Goal: Task Accomplishment & Management: Use online tool/utility

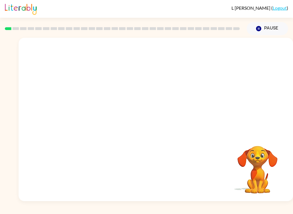
click at [286, 4] on div "[PERSON_NAME] ( Logout )" at bounding box center [146, 9] width 283 height 18
click at [285, 9] on link "Logout" at bounding box center [280, 7] width 14 height 5
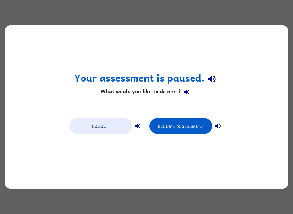
click at [83, 123] on button "Logout" at bounding box center [100, 126] width 63 height 15
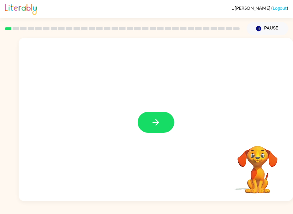
click at [190, 136] on div at bounding box center [156, 120] width 275 height 164
click at [160, 109] on div at bounding box center [156, 120] width 275 height 164
click at [169, 121] on button "button" at bounding box center [156, 122] width 37 height 21
click at [169, 121] on div at bounding box center [156, 86] width 275 height 96
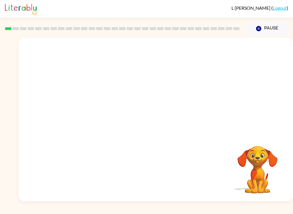
click at [167, 120] on div at bounding box center [156, 86] width 275 height 96
click at [165, 117] on div at bounding box center [156, 86] width 275 height 96
click at [167, 121] on div at bounding box center [156, 86] width 275 height 96
click at [159, 116] on div at bounding box center [156, 86] width 275 height 96
click at [167, 120] on div at bounding box center [156, 86] width 275 height 96
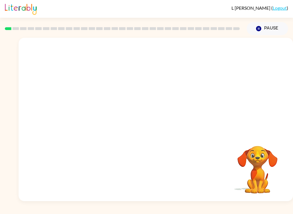
click at [166, 120] on div at bounding box center [156, 86] width 275 height 96
click at [170, 112] on div at bounding box center [156, 86] width 275 height 96
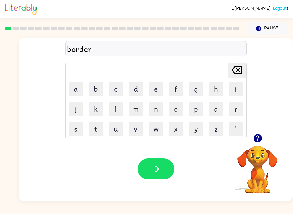
click at [172, 150] on div "Your browser must support playing .mp4 files to use Literably. Please try using…" at bounding box center [156, 169] width 275 height 64
click at [170, 172] on button "button" at bounding box center [156, 169] width 37 height 21
click at [167, 165] on button "button" at bounding box center [156, 169] width 37 height 21
click at [168, 166] on button "button" at bounding box center [156, 169] width 37 height 21
click at [157, 163] on button "button" at bounding box center [156, 169] width 37 height 21
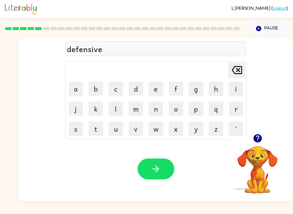
click at [167, 164] on button "button" at bounding box center [156, 169] width 37 height 21
click at [171, 173] on button "button" at bounding box center [156, 169] width 37 height 21
click at [162, 197] on div "Your browser must support playing .mp4 files to use Literably. Please try using…" at bounding box center [156, 169] width 275 height 64
click at [157, 178] on button "button" at bounding box center [156, 169] width 37 height 21
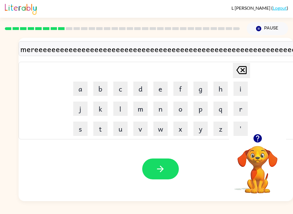
click at [245, 64] on icon "Delete Delete last character input" at bounding box center [242, 70] width 14 height 14
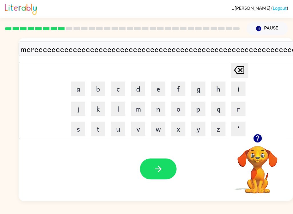
click at [239, 69] on icon "Delete Delete last character input" at bounding box center [240, 70] width 14 height 14
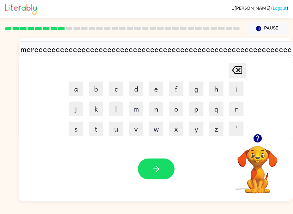
click at [240, 70] on icon "Delete Delete last character input" at bounding box center [238, 70] width 14 height 14
click at [235, 70] on icon "Delete Delete last character input" at bounding box center [238, 70] width 14 height 14
click at [235, 70] on icon "Delete Delete last character input" at bounding box center [237, 70] width 14 height 14
click at [235, 69] on icon "Delete Delete last character input" at bounding box center [237, 70] width 14 height 14
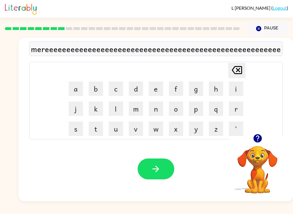
click at [240, 66] on icon at bounding box center [237, 70] width 10 height 8
click at [239, 66] on icon "Delete Delete last character input" at bounding box center [237, 70] width 14 height 14
click at [236, 72] on icon at bounding box center [237, 70] width 10 height 8
click at [236, 72] on icon "Delete Delete last character input" at bounding box center [237, 70] width 14 height 14
click at [235, 75] on icon "Delete Delete last character input" at bounding box center [237, 70] width 14 height 14
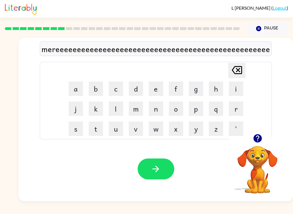
click at [237, 70] on icon at bounding box center [237, 70] width 10 height 8
click at [240, 70] on icon "Delete Delete last character input" at bounding box center [237, 70] width 14 height 14
click at [241, 68] on icon "Delete Delete last character input" at bounding box center [237, 70] width 14 height 14
click at [245, 69] on button "Delete Delete last character input" at bounding box center [236, 70] width 17 height 15
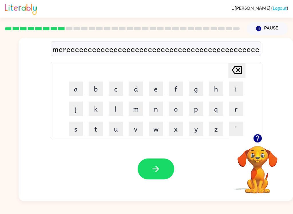
click at [247, 71] on div "Delete Delete last character input a b c d e f g h i j k l m n o p q r s t u v …" at bounding box center [156, 101] width 211 height 78
click at [235, 72] on icon "Delete Delete last character input" at bounding box center [237, 70] width 14 height 14
click at [234, 72] on icon "Delete Delete last character input" at bounding box center [237, 70] width 14 height 14
click at [240, 74] on icon at bounding box center [237, 70] width 10 height 8
click at [243, 72] on icon "Delete Delete last character input" at bounding box center [237, 70] width 14 height 14
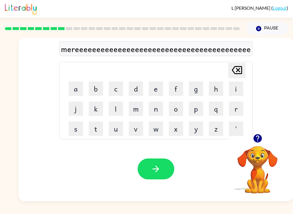
click at [241, 74] on icon at bounding box center [237, 70] width 10 height 8
click at [237, 76] on icon "Delete Delete last character input" at bounding box center [237, 70] width 14 height 14
click at [237, 75] on icon "Delete Delete last character input" at bounding box center [237, 70] width 14 height 14
click at [237, 69] on icon at bounding box center [237, 70] width 10 height 8
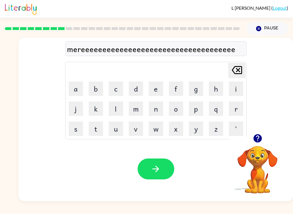
click at [237, 68] on icon "Delete Delete last character input" at bounding box center [237, 70] width 14 height 14
click at [238, 71] on icon "Delete Delete last character input" at bounding box center [237, 70] width 14 height 14
click at [239, 70] on icon at bounding box center [237, 70] width 10 height 8
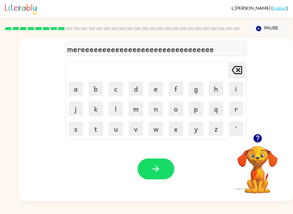
click at [237, 70] on icon "Delete Delete last character input" at bounding box center [237, 70] width 14 height 14
click at [236, 70] on icon "Delete Delete last character input" at bounding box center [237, 70] width 14 height 14
click at [239, 72] on icon at bounding box center [237, 70] width 10 height 8
click at [239, 71] on icon at bounding box center [237, 70] width 10 height 8
click at [237, 76] on icon "Delete Delete last character input" at bounding box center [237, 70] width 14 height 14
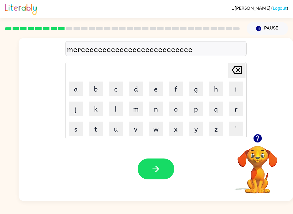
click at [236, 76] on icon "Delete Delete last character input" at bounding box center [237, 70] width 14 height 14
click at [236, 74] on icon "Delete Delete last character input" at bounding box center [237, 70] width 14 height 14
click at [235, 70] on icon "Delete Delete last character input" at bounding box center [237, 70] width 14 height 14
click at [237, 70] on icon "Delete Delete last character input" at bounding box center [237, 70] width 14 height 14
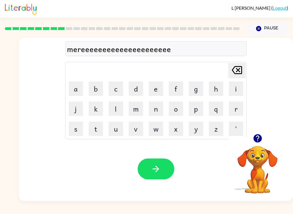
click at [235, 73] on icon "Delete Delete last character input" at bounding box center [237, 70] width 14 height 14
click at [236, 77] on icon "Delete Delete last character input" at bounding box center [237, 70] width 14 height 14
click at [237, 78] on td "Delete Delete last character input" at bounding box center [156, 71] width 180 height 16
click at [237, 76] on icon "Delete Delete last character input" at bounding box center [237, 70] width 14 height 14
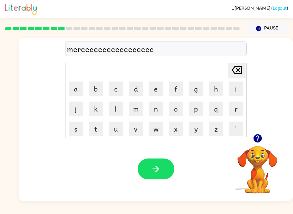
click at [242, 71] on icon at bounding box center [237, 70] width 10 height 8
click at [240, 73] on icon "Delete Delete last character input" at bounding box center [237, 70] width 14 height 14
click at [239, 73] on icon "Delete Delete last character input" at bounding box center [237, 70] width 14 height 14
click at [240, 72] on icon at bounding box center [237, 70] width 10 height 8
click at [240, 74] on icon "Delete Delete last character input" at bounding box center [237, 70] width 14 height 14
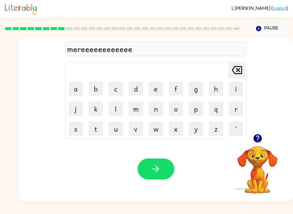
click at [240, 74] on icon "Delete Delete last character input" at bounding box center [237, 70] width 14 height 14
click at [241, 75] on icon "Delete Delete last character input" at bounding box center [237, 70] width 14 height 14
click at [241, 74] on icon "Delete Delete last character input" at bounding box center [237, 70] width 14 height 14
click at [241, 76] on icon "Delete Delete last character input" at bounding box center [237, 70] width 14 height 14
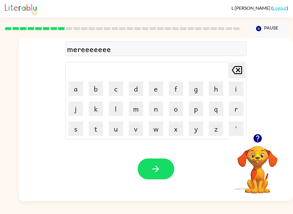
click at [239, 77] on icon "Delete Delete last character input" at bounding box center [237, 70] width 14 height 14
click at [239, 78] on div "Delete Delete last character input" at bounding box center [237, 70] width 14 height 15
click at [240, 73] on icon "Delete Delete last character input" at bounding box center [237, 70] width 14 height 14
click at [239, 78] on div "Delete Delete last character input" at bounding box center [237, 70] width 14 height 15
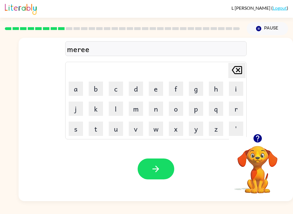
click at [239, 77] on div "Delete Delete last character input" at bounding box center [237, 70] width 14 height 15
click at [241, 59] on div "mere Delete Delete last character input a b c d e f g h i j k l m n o p q r s t…" at bounding box center [156, 86] width 182 height 107
click at [240, 59] on div "mere Delete Delete last character input a b c d e f g h i j k l m n o p q r s t…" at bounding box center [156, 86] width 182 height 107
click at [239, 72] on icon at bounding box center [237, 70] width 10 height 8
click at [153, 92] on button "e" at bounding box center [156, 89] width 14 height 14
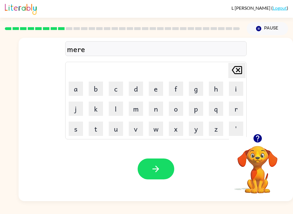
click at [158, 84] on button "e" at bounding box center [156, 89] width 14 height 14
click at [245, 62] on table "Delete Delete last character input a b c d e f g h i j k l m n o p q r s t u v …" at bounding box center [156, 100] width 181 height 77
click at [242, 72] on icon at bounding box center [237, 70] width 10 height 8
click at [163, 94] on button "e" at bounding box center [156, 89] width 14 height 14
click at [157, 92] on button "e" at bounding box center [156, 89] width 14 height 14
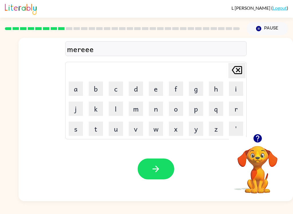
click at [241, 72] on icon at bounding box center [237, 70] width 10 height 8
click at [245, 70] on button "Delete Delete last character input" at bounding box center [236, 70] width 17 height 15
click at [94, 93] on button "b" at bounding box center [96, 89] width 14 height 14
click at [102, 104] on button "k" at bounding box center [96, 109] width 14 height 14
click at [242, 72] on icon "Delete Delete last character input" at bounding box center [237, 70] width 14 height 14
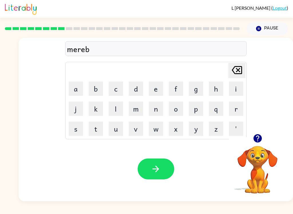
click at [245, 76] on button "Delete Delete last character input" at bounding box center [236, 70] width 17 height 15
click at [154, 91] on button "e" at bounding box center [156, 89] width 14 height 14
click at [156, 91] on button "e" at bounding box center [156, 89] width 14 height 14
click at [232, 72] on icon "Delete Delete last character input" at bounding box center [237, 70] width 14 height 14
click at [234, 67] on icon "Delete Delete last character input" at bounding box center [237, 70] width 14 height 14
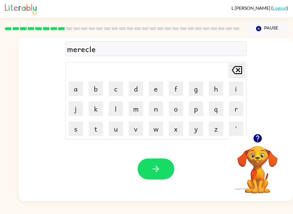
click at [172, 163] on button "button" at bounding box center [156, 169] width 37 height 21
click at [164, 164] on button "button" at bounding box center [156, 169] width 37 height 21
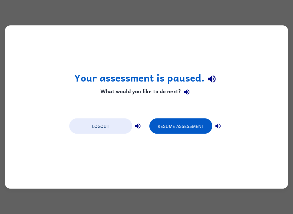
click at [200, 125] on button "Resume Assessment" at bounding box center [180, 126] width 63 height 15
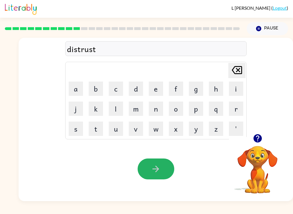
click at [163, 174] on button "button" at bounding box center [156, 169] width 37 height 21
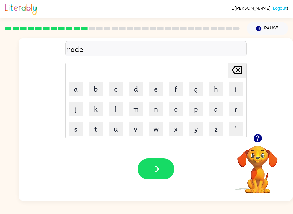
click at [173, 171] on button "button" at bounding box center [156, 169] width 37 height 21
click at [156, 156] on div "Your browser must support playing .mp4 files to use Literably. Please try using…" at bounding box center [156, 169] width 275 height 64
click at [166, 166] on button "button" at bounding box center [156, 169] width 37 height 21
click at [164, 168] on button "button" at bounding box center [156, 169] width 37 height 21
click at [164, 173] on button "button" at bounding box center [156, 169] width 37 height 21
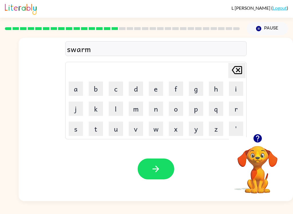
click at [157, 172] on icon "button" at bounding box center [156, 169] width 10 height 10
click at [238, 70] on icon at bounding box center [237, 70] width 10 height 8
click at [237, 74] on icon at bounding box center [237, 70] width 10 height 8
click at [160, 165] on icon "button" at bounding box center [156, 169] width 10 height 10
click at [171, 161] on button "button" at bounding box center [156, 169] width 37 height 21
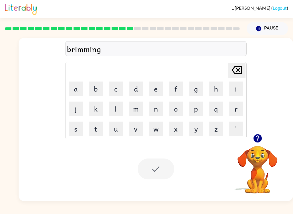
click at [182, 136] on button "x" at bounding box center [176, 129] width 14 height 14
click at [245, 64] on button "Delete Delete last character input" at bounding box center [236, 70] width 17 height 15
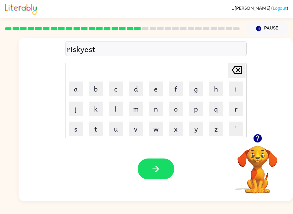
click at [153, 168] on icon "button" at bounding box center [156, 169] width 10 height 10
click at [160, 163] on button "button" at bounding box center [156, 169] width 37 height 21
click at [163, 164] on button "button" at bounding box center [156, 169] width 37 height 21
click at [159, 175] on button "button" at bounding box center [156, 169] width 37 height 21
click at [155, 177] on button "button" at bounding box center [156, 169] width 37 height 21
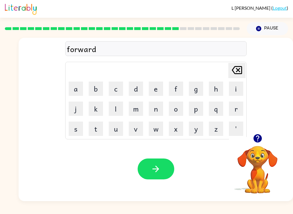
click at [154, 173] on icon "button" at bounding box center [156, 169] width 10 height 10
click at [167, 167] on button "button" at bounding box center [156, 169] width 37 height 21
click at [156, 162] on button "button" at bounding box center [156, 169] width 37 height 21
click at [161, 170] on icon "button" at bounding box center [156, 169] width 10 height 10
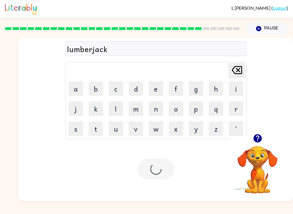
click at [204, 80] on td "g" at bounding box center [195, 88] width 19 height 19
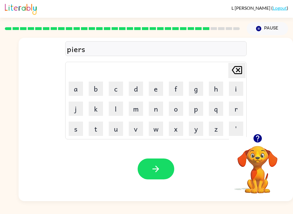
click at [168, 170] on button "button" at bounding box center [156, 169] width 37 height 21
click at [164, 186] on div "Your browser must support playing .mp4 files to use Literably. Please try using…" at bounding box center [156, 169] width 275 height 64
click at [172, 161] on div at bounding box center [156, 169] width 37 height 21
click at [171, 161] on div at bounding box center [156, 169] width 37 height 21
click at [165, 168] on button "button" at bounding box center [156, 169] width 37 height 21
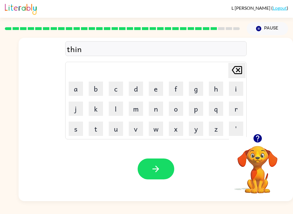
click at [165, 168] on div at bounding box center [156, 169] width 37 height 21
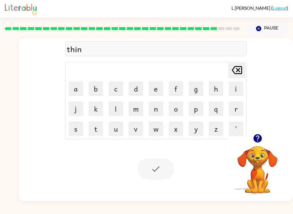
click at [164, 173] on div at bounding box center [156, 169] width 37 height 21
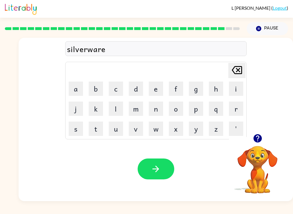
click at [161, 166] on icon "button" at bounding box center [156, 169] width 10 height 10
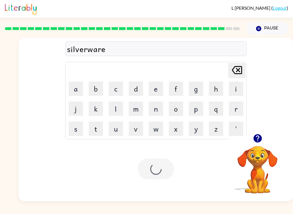
click at [151, 175] on div at bounding box center [156, 169] width 37 height 21
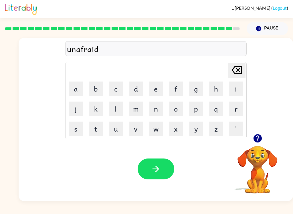
click at [172, 164] on button "button" at bounding box center [156, 169] width 37 height 21
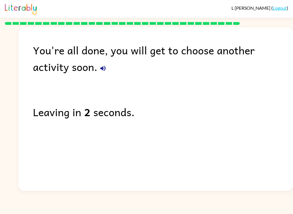
click at [186, 115] on div "Leaving in 2 seconds." at bounding box center [163, 112] width 260 height 17
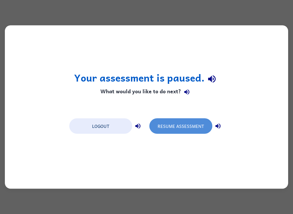
click at [178, 133] on button "Resume Assessment" at bounding box center [180, 126] width 63 height 15
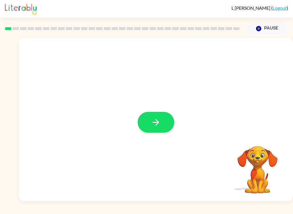
click at [164, 126] on button "button" at bounding box center [156, 122] width 37 height 21
click at [164, 125] on div at bounding box center [156, 122] width 37 height 21
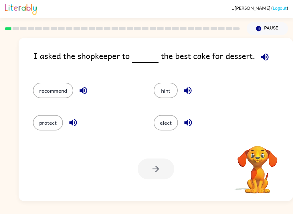
click at [161, 117] on button "elect" at bounding box center [166, 122] width 24 height 15
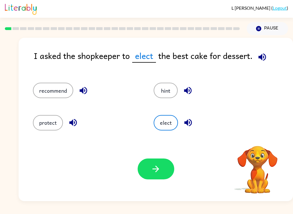
click at [154, 119] on button "elect" at bounding box center [166, 122] width 24 height 15
click at [171, 120] on button "elect" at bounding box center [166, 122] width 24 height 15
click at [171, 123] on button "elect" at bounding box center [166, 122] width 24 height 15
click at [167, 121] on button "elect" at bounding box center [166, 122] width 24 height 15
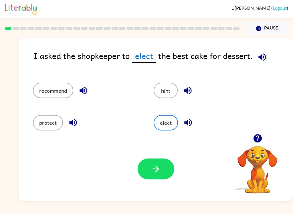
click at [42, 84] on button "recommend" at bounding box center [53, 90] width 40 height 15
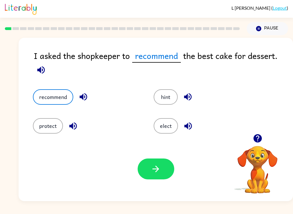
click at [166, 171] on button "button" at bounding box center [156, 169] width 37 height 21
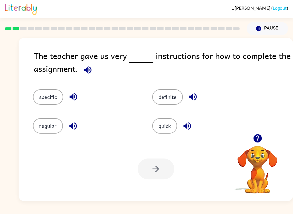
click at [52, 100] on button "specific" at bounding box center [48, 96] width 30 height 15
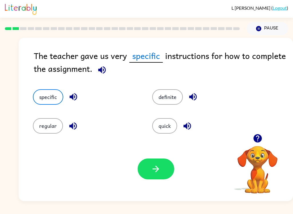
click at [104, 72] on icon "button" at bounding box center [102, 70] width 10 height 10
click at [169, 170] on button "button" at bounding box center [156, 169] width 37 height 21
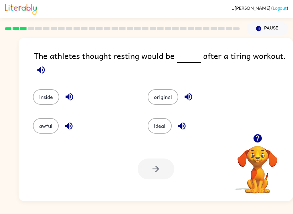
click at [167, 121] on button "ideal" at bounding box center [160, 125] width 24 height 15
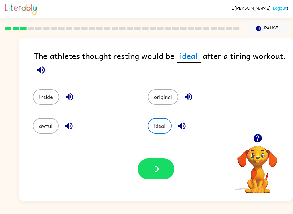
click at [180, 179] on div "Your browser must support playing .mp4 files to use Literably. Please try using…" at bounding box center [156, 169] width 275 height 64
click at [172, 172] on button "button" at bounding box center [156, 169] width 37 height 21
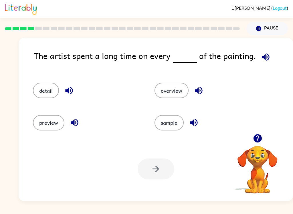
click at [52, 95] on button "detail" at bounding box center [46, 90] width 26 height 15
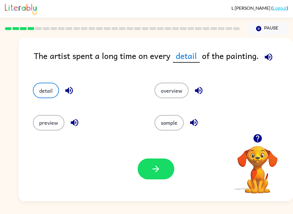
click at [156, 179] on button "button" at bounding box center [156, 169] width 37 height 21
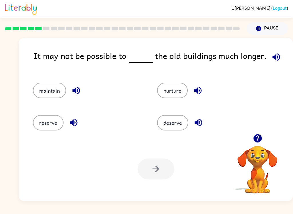
click at [52, 84] on button "maintain" at bounding box center [49, 90] width 33 height 15
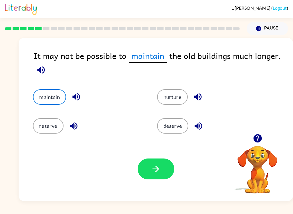
click at [161, 171] on icon "button" at bounding box center [156, 169] width 10 height 10
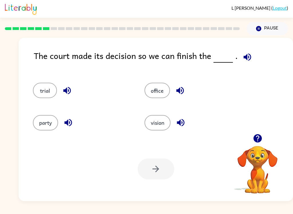
click at [48, 86] on button "trial" at bounding box center [45, 90] width 24 height 15
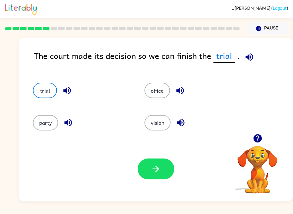
click at [150, 169] on button "button" at bounding box center [156, 169] width 37 height 21
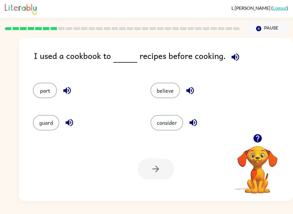
click at [166, 116] on button "consider" at bounding box center [167, 122] width 33 height 15
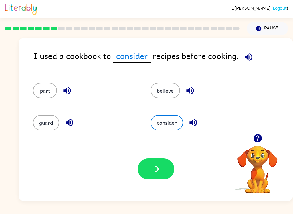
click at [173, 170] on button "button" at bounding box center [156, 169] width 37 height 21
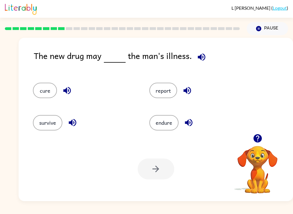
click at [44, 85] on button "cure" at bounding box center [45, 90] width 24 height 15
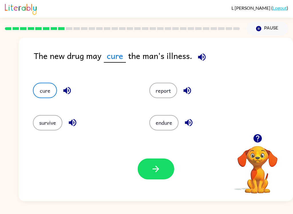
click at [164, 172] on button "button" at bounding box center [156, 169] width 37 height 21
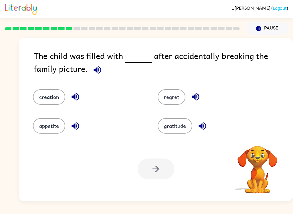
click at [283, 164] on video "Your browser must support playing .mp4 files to use Literably. Please try using…" at bounding box center [257, 165] width 57 height 57
click at [31, 130] on div "appetite" at bounding box center [84, 121] width 125 height 29
click at [38, 127] on button "appetite" at bounding box center [49, 125] width 32 height 15
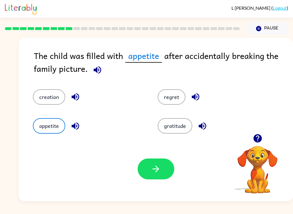
click at [289, 212] on div "L Boehm ( Logout ) Pause Pause The child was filled with appetite after acciden…" at bounding box center [146, 107] width 293 height 214
click at [173, 103] on button "regret" at bounding box center [172, 96] width 28 height 15
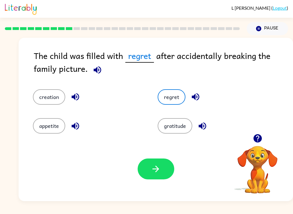
click at [191, 129] on button "gratitude" at bounding box center [175, 125] width 35 height 15
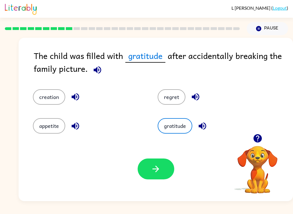
click at [176, 97] on button "regret" at bounding box center [172, 96] width 28 height 15
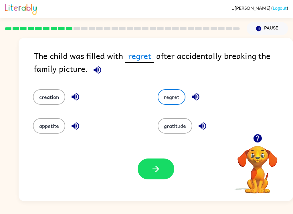
click at [162, 173] on button "button" at bounding box center [156, 169] width 37 height 21
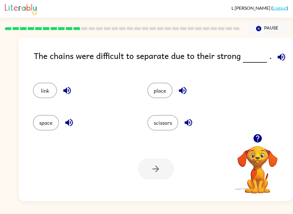
click at [40, 90] on button "link" at bounding box center [45, 90] width 24 height 15
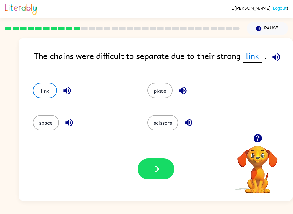
click at [168, 164] on button "button" at bounding box center [156, 169] width 37 height 21
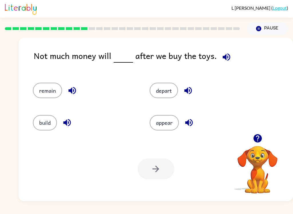
click at [37, 96] on button "remain" at bounding box center [47, 90] width 29 height 15
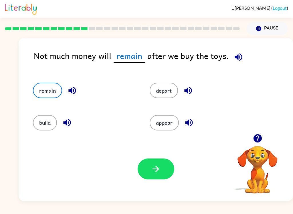
click at [173, 168] on button "button" at bounding box center [156, 169] width 37 height 21
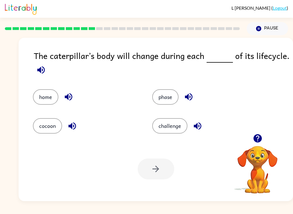
click at [178, 94] on button "phase" at bounding box center [165, 96] width 26 height 15
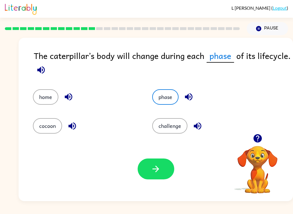
click at [173, 167] on button "button" at bounding box center [156, 169] width 37 height 21
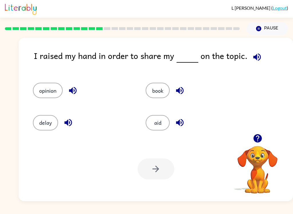
click at [35, 90] on button "opinion" at bounding box center [48, 90] width 30 height 15
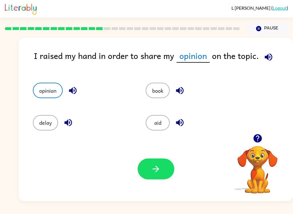
click at [177, 163] on div "Your browser must support playing .mp4 files to use Literably. Please try using…" at bounding box center [156, 169] width 275 height 64
click at [171, 163] on button "button" at bounding box center [156, 169] width 37 height 21
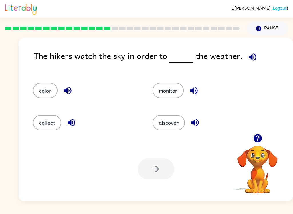
click at [168, 86] on button "monitor" at bounding box center [168, 90] width 31 height 15
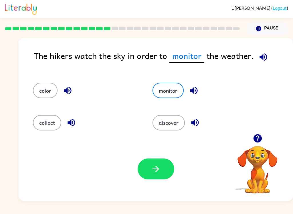
click at [169, 175] on button "button" at bounding box center [156, 169] width 37 height 21
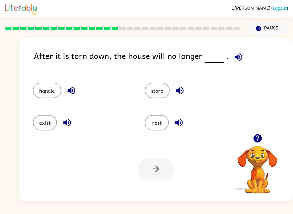
click at [52, 125] on button "exist" at bounding box center [45, 122] width 24 height 15
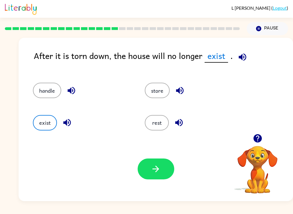
click at [167, 191] on div "Your browser must support playing .mp4 files to use Literably. Please try using…" at bounding box center [156, 169] width 275 height 64
click at [165, 170] on button "button" at bounding box center [156, 169] width 37 height 21
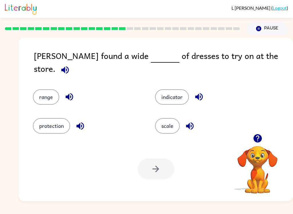
click at [42, 98] on button "range" at bounding box center [46, 96] width 26 height 15
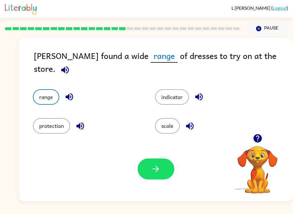
click at [172, 162] on button "button" at bounding box center [156, 169] width 37 height 21
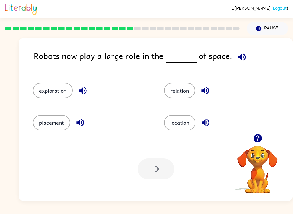
click at [39, 94] on button "exploration" at bounding box center [53, 90] width 40 height 15
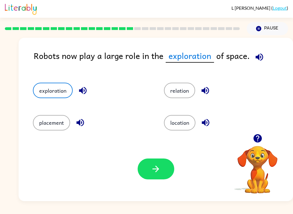
click at [166, 153] on div "Your browser must support playing .mp4 files to use Literably. Please try using…" at bounding box center [156, 169] width 275 height 64
click at [172, 174] on button "button" at bounding box center [156, 169] width 37 height 21
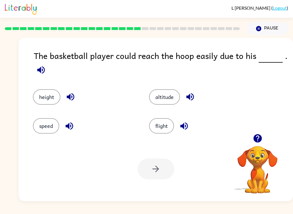
click at [39, 96] on button "height" at bounding box center [46, 96] width 27 height 15
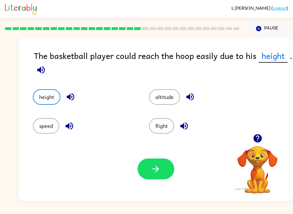
click at [164, 166] on button "button" at bounding box center [156, 169] width 37 height 21
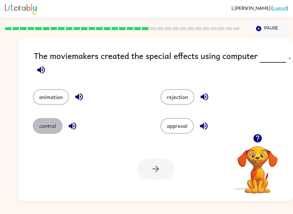
click at [38, 127] on button "control" at bounding box center [47, 125] width 29 height 15
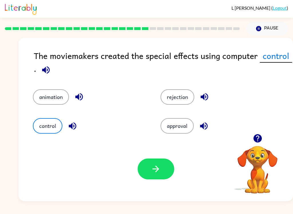
click at [178, 168] on div "Your browser must support playing .mp4 files to use Literably. Please try using…" at bounding box center [156, 169] width 275 height 64
click at [172, 172] on button "button" at bounding box center [156, 169] width 37 height 21
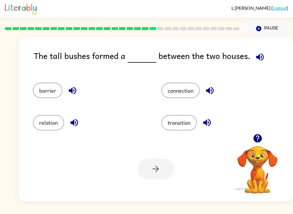
click at [38, 86] on button "barrier" at bounding box center [47, 90] width 29 height 15
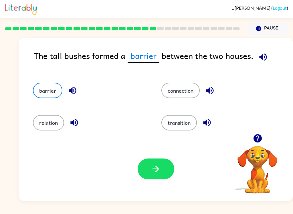
click at [168, 165] on button "button" at bounding box center [156, 169] width 37 height 21
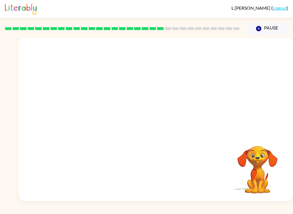
click at [78, 112] on video "Your browser must support playing .mp4 files to use Literably. Please try using…" at bounding box center [156, 86] width 275 height 96
click at [100, 124] on video "Your browser must support playing .mp4 files to use Literably. Please try using…" at bounding box center [156, 86] width 275 height 96
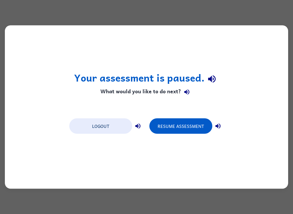
click at [198, 120] on button "Resume Assessment" at bounding box center [180, 126] width 63 height 15
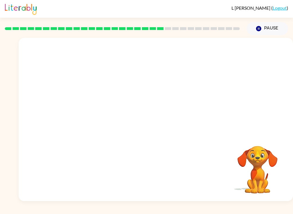
click at [102, 113] on video "Your browser must support playing .mp4 files to use Literably. Please try using…" at bounding box center [156, 86] width 275 height 96
click at [153, 121] on icon "button" at bounding box center [156, 122] width 10 height 10
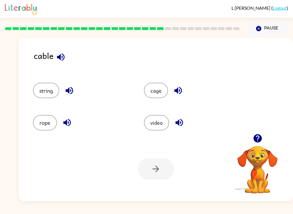
click at [40, 94] on button "string" at bounding box center [46, 90] width 26 height 15
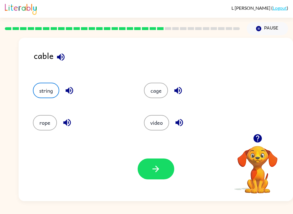
click at [42, 124] on button "rope" at bounding box center [45, 122] width 24 height 15
click at [159, 169] on icon "button" at bounding box center [156, 169] width 7 height 7
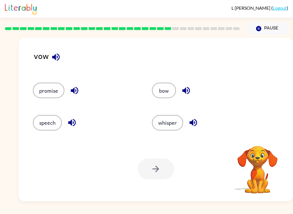
click at [45, 98] on button "promise" at bounding box center [48, 90] width 31 height 15
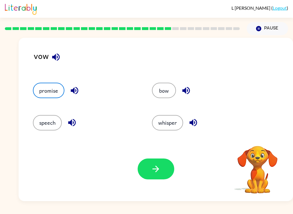
click at [150, 166] on button "button" at bounding box center [156, 169] width 37 height 21
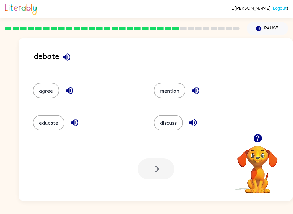
click at [170, 122] on button "discuss" at bounding box center [168, 122] width 29 height 15
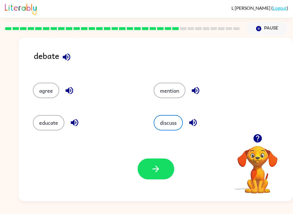
click at [166, 165] on button "button" at bounding box center [156, 169] width 37 height 21
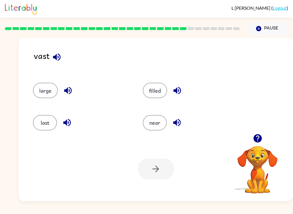
click at [43, 90] on button "large" at bounding box center [45, 90] width 25 height 15
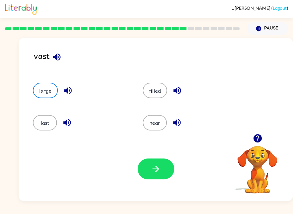
click at [164, 175] on button "button" at bounding box center [156, 169] width 37 height 21
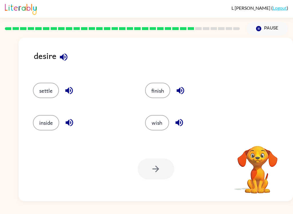
click at [165, 125] on button "wish" at bounding box center [157, 122] width 24 height 15
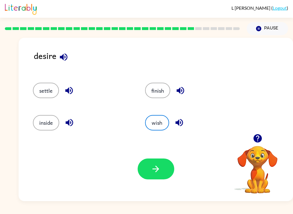
click at [162, 172] on button "button" at bounding box center [156, 169] width 37 height 21
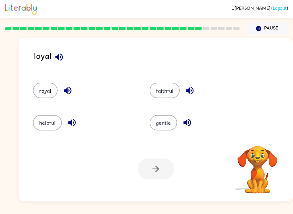
click at [47, 98] on button "royal" at bounding box center [45, 90] width 25 height 15
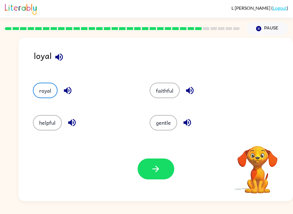
click at [164, 166] on button "button" at bounding box center [156, 169] width 37 height 21
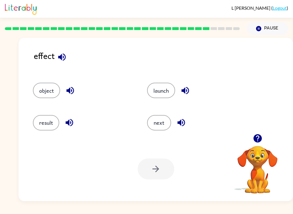
click at [161, 161] on div at bounding box center [156, 169] width 37 height 21
click at [167, 167] on div at bounding box center [156, 169] width 37 height 21
click at [162, 175] on div at bounding box center [156, 169] width 37 height 21
click at [175, 180] on div "Your browser must support playing .mp4 files to use Literably. Please try using…" at bounding box center [156, 169] width 275 height 64
click at [154, 170] on div at bounding box center [156, 169] width 37 height 21
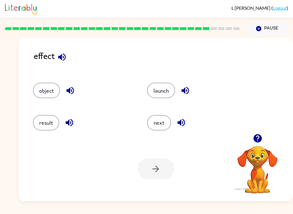
click at [154, 169] on div at bounding box center [156, 169] width 37 height 21
click at [45, 130] on button "result" at bounding box center [46, 122] width 26 height 15
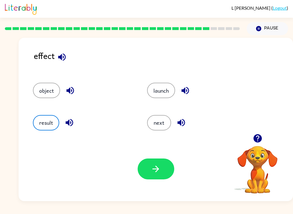
click at [157, 173] on icon "button" at bounding box center [156, 169] width 10 height 10
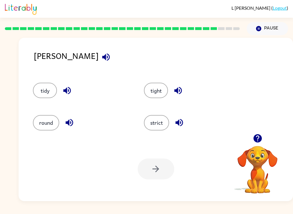
click at [163, 172] on div at bounding box center [156, 169] width 37 height 21
click at [162, 123] on button "strict" at bounding box center [156, 122] width 25 height 15
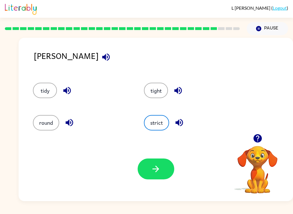
click at [159, 172] on icon "button" at bounding box center [156, 169] width 10 height 10
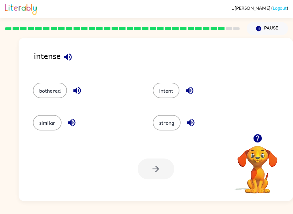
click at [174, 90] on button "intent" at bounding box center [166, 90] width 27 height 15
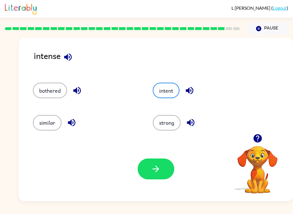
click at [162, 174] on button "button" at bounding box center [156, 169] width 37 height 21
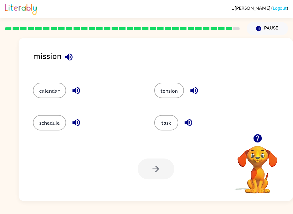
click at [173, 130] on button "task" at bounding box center [166, 122] width 24 height 15
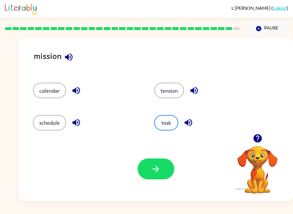
click at [169, 170] on button "button" at bounding box center [156, 169] width 37 height 21
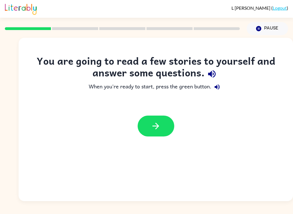
click at [164, 124] on button "button" at bounding box center [156, 126] width 37 height 21
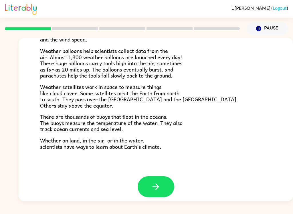
scroll to position [155, 0]
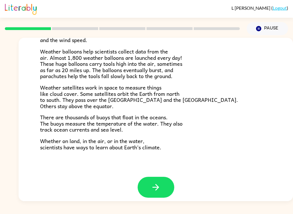
click at [161, 191] on button "button" at bounding box center [156, 187] width 37 height 21
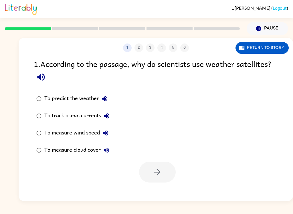
scroll to position [0, 0]
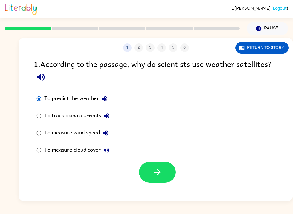
click at [172, 178] on button "button" at bounding box center [157, 172] width 37 height 21
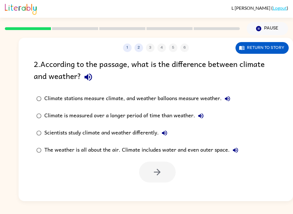
click at [188, 115] on div "Climate is measured over a longer period of time than weather." at bounding box center [125, 115] width 162 height 11
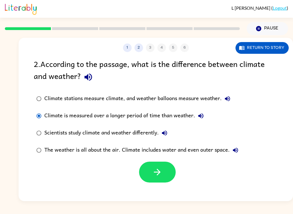
click at [165, 168] on button "button" at bounding box center [157, 172] width 37 height 21
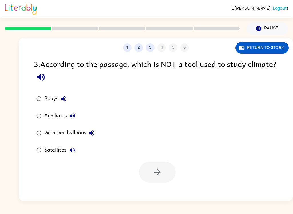
click at [55, 114] on div "Airplanes" at bounding box center [61, 115] width 34 height 11
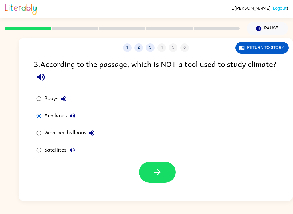
click at [152, 170] on button "button" at bounding box center [157, 172] width 37 height 21
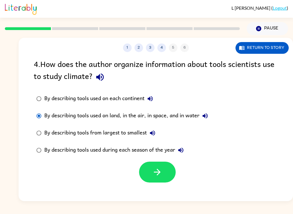
click at [161, 172] on icon "button" at bounding box center [157, 172] width 10 height 10
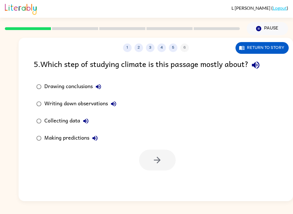
click at [45, 102] on div "Writing down observations" at bounding box center [81, 103] width 75 height 11
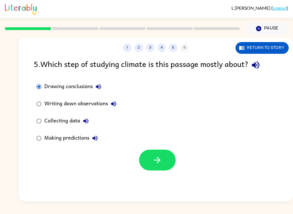
click at [36, 97] on label "Writing down observations" at bounding box center [77, 103] width 92 height 17
click at [32, 110] on label "Writing down observations" at bounding box center [77, 103] width 92 height 17
click at [48, 103] on div "Writing down observations" at bounding box center [81, 103] width 75 height 11
click at [49, 106] on div "Writing down observations" at bounding box center [81, 103] width 75 height 11
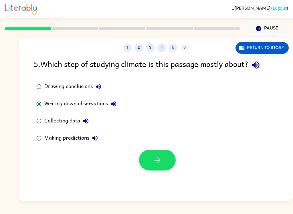
click at [49, 105] on div "Writing down observations" at bounding box center [81, 103] width 75 height 11
click at [49, 116] on div "Collecting data" at bounding box center [67, 120] width 47 height 11
click at [48, 116] on div "Collecting data" at bounding box center [67, 120] width 47 height 11
click at [51, 121] on div "Collecting data" at bounding box center [67, 120] width 47 height 11
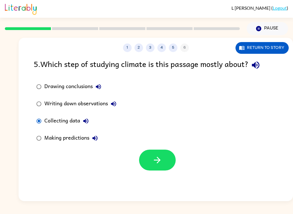
click at [166, 159] on button "button" at bounding box center [157, 160] width 37 height 21
